Goal: Task Accomplishment & Management: Use online tool/utility

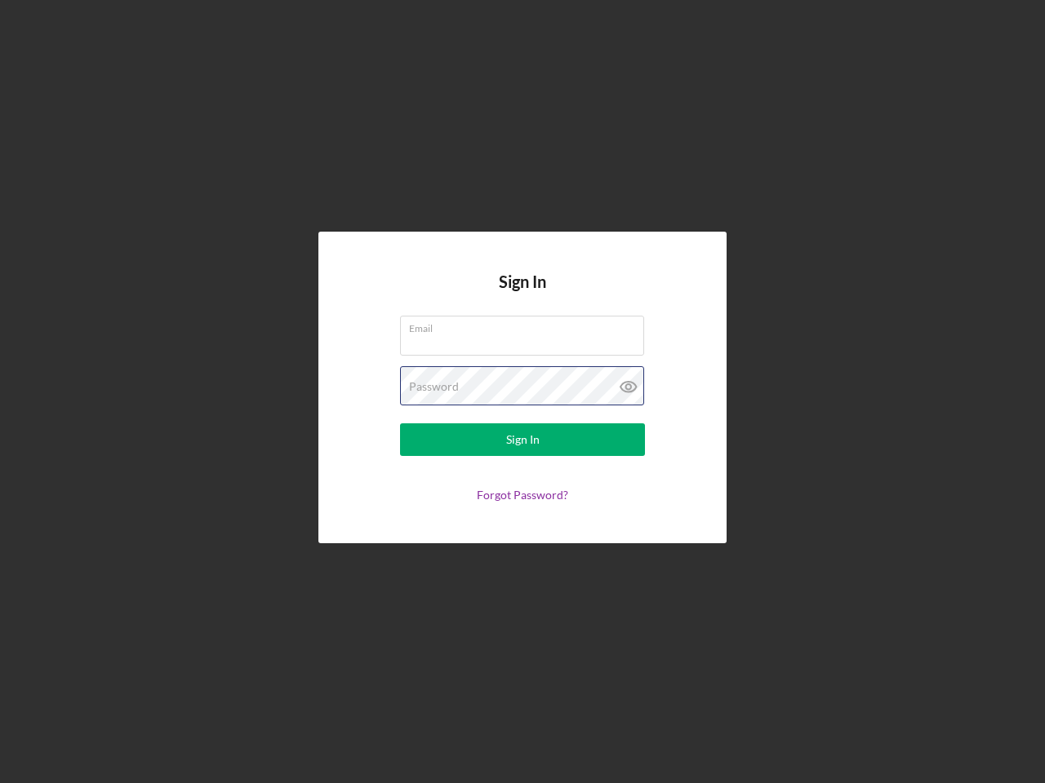
click at [522, 392] on div "Password" at bounding box center [522, 386] width 245 height 41
click at [628, 387] on icon at bounding box center [628, 386] width 41 height 41
